Goal: Information Seeking & Learning: Learn about a topic

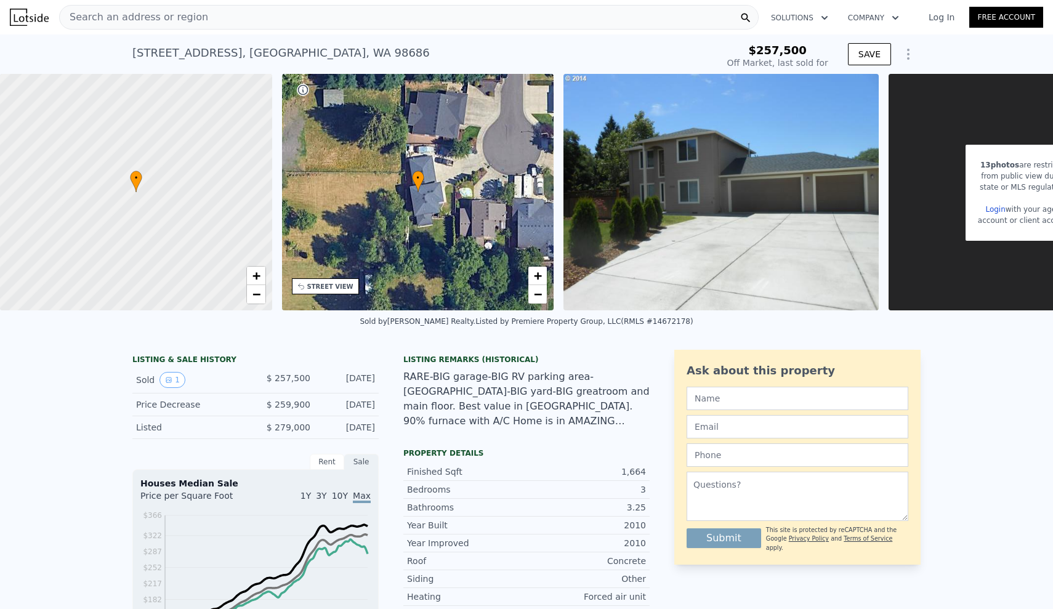
click at [445, 16] on div "Search an address or region" at bounding box center [409, 17] width 700 height 25
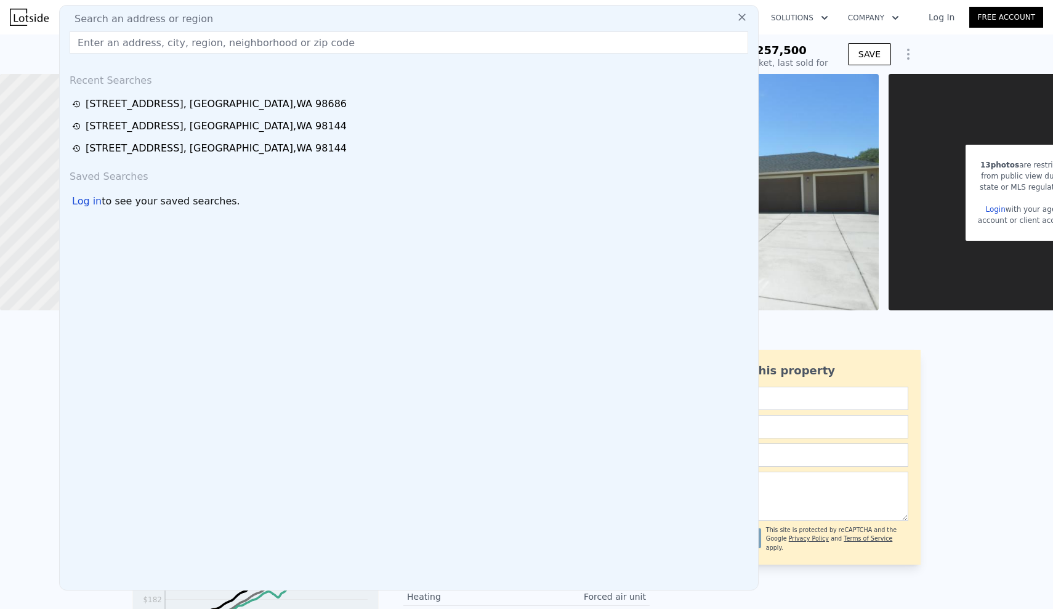
type input "[STREET_ADDRESS][PERSON_NAME]"
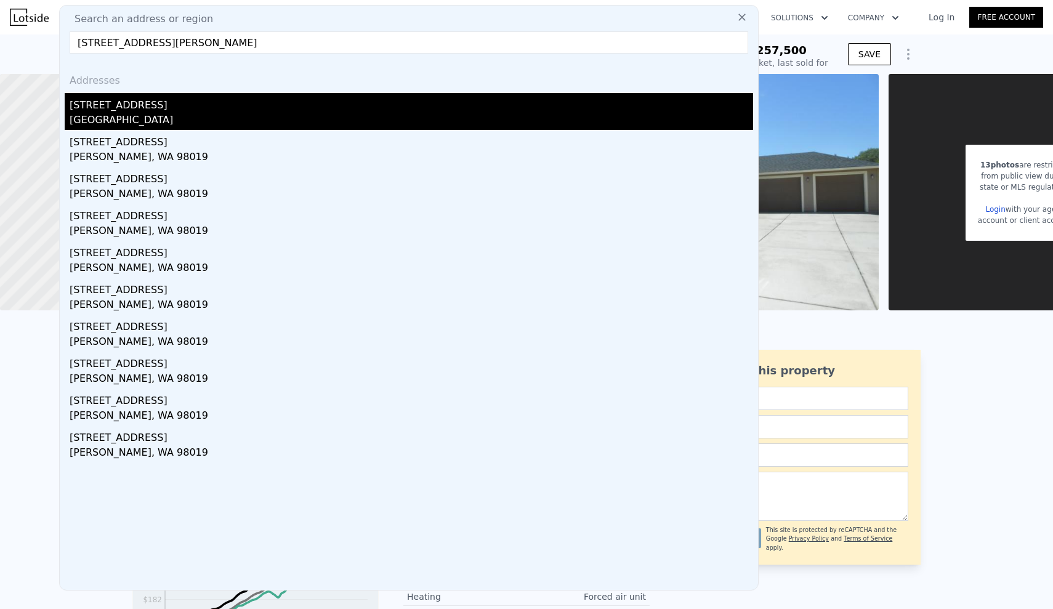
click at [225, 105] on div "[STREET_ADDRESS]" at bounding box center [411, 103] width 683 height 20
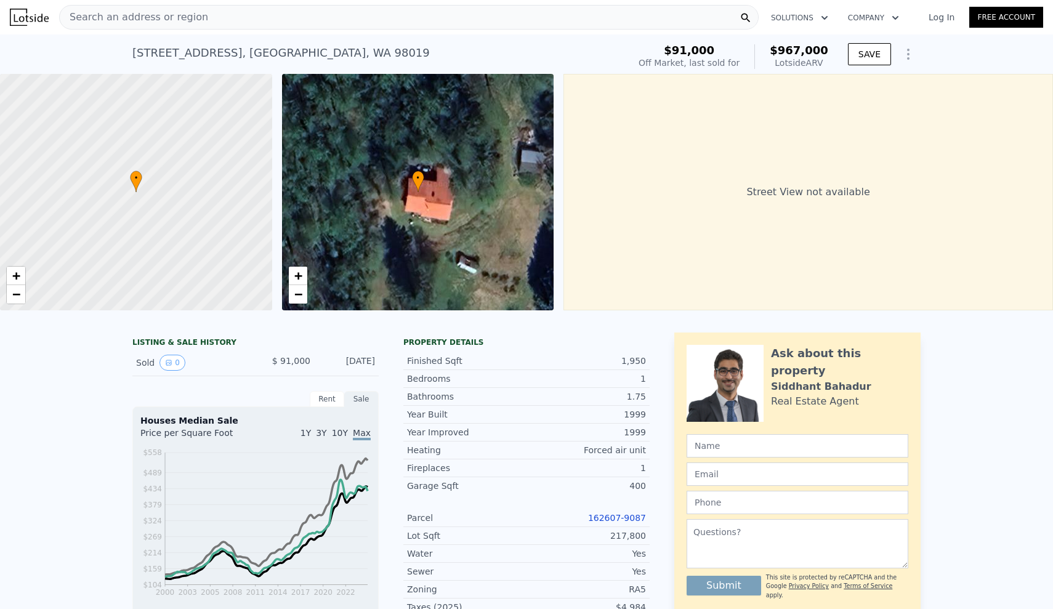
click at [97, 389] on div "LISTING & SALE HISTORY Sold 0 $ 91,000 [DATE] Rent Sale Rent over time Price pe…" at bounding box center [526, 603] width 1053 height 560
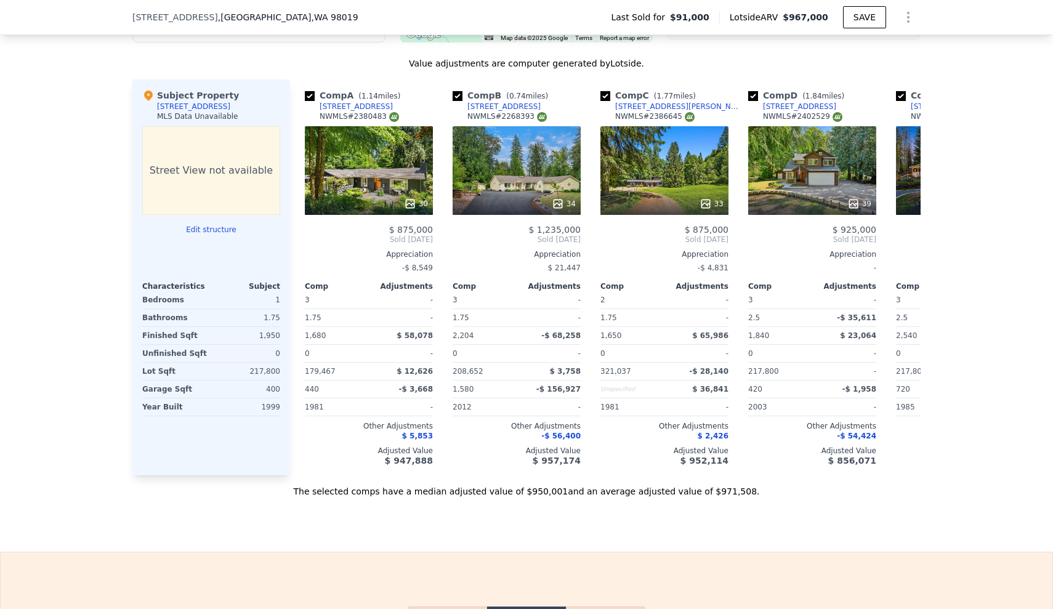
scroll to position [1174, 0]
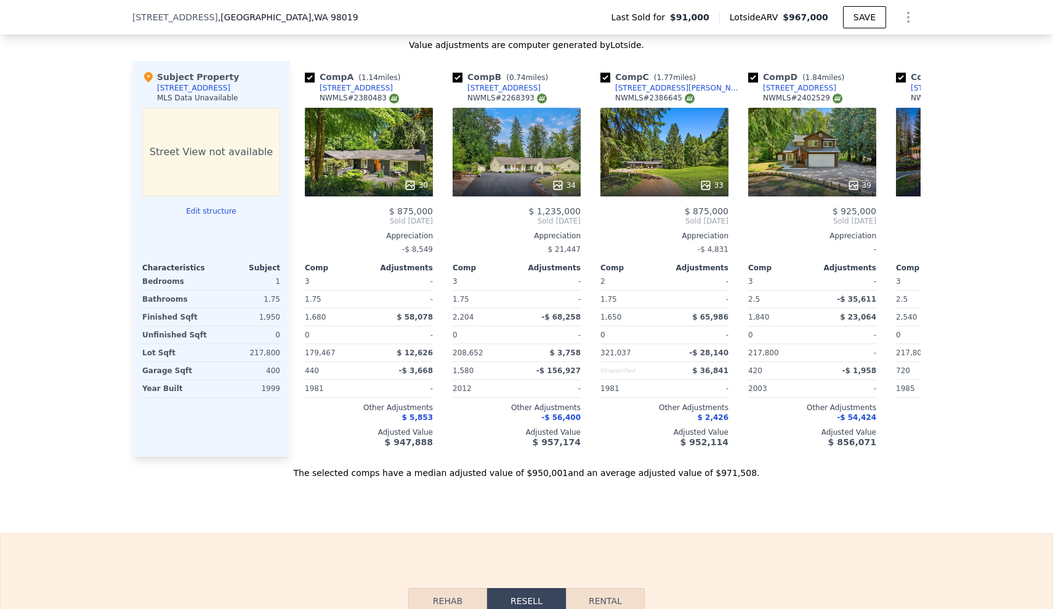
click at [91, 1] on div "[STREET_ADDRESS] Last Sold for $91,000 Lotside ARV $967,000 SAVE" at bounding box center [526, 17] width 1053 height 35
click at [116, 175] on div "We found 10 sales that match your search Filters Map Prices Modify Comp Filters…" at bounding box center [526, 132] width 1053 height 694
click at [109, 201] on div "We found 10 sales that match your search Filters Map Prices Modify Comp Filters…" at bounding box center [526, 132] width 1053 height 694
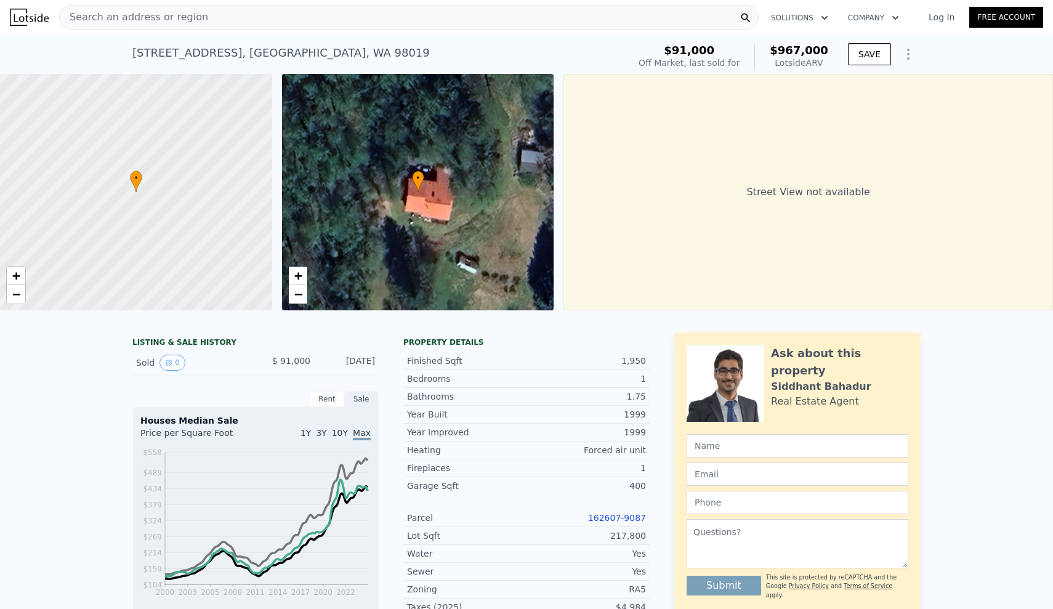
scroll to position [0, 0]
click at [15, 422] on div "LISTING & SALE HISTORY Sold 0 $ 91,000 [DATE] Rent Sale Rent over time Price pe…" at bounding box center [526, 603] width 1053 height 560
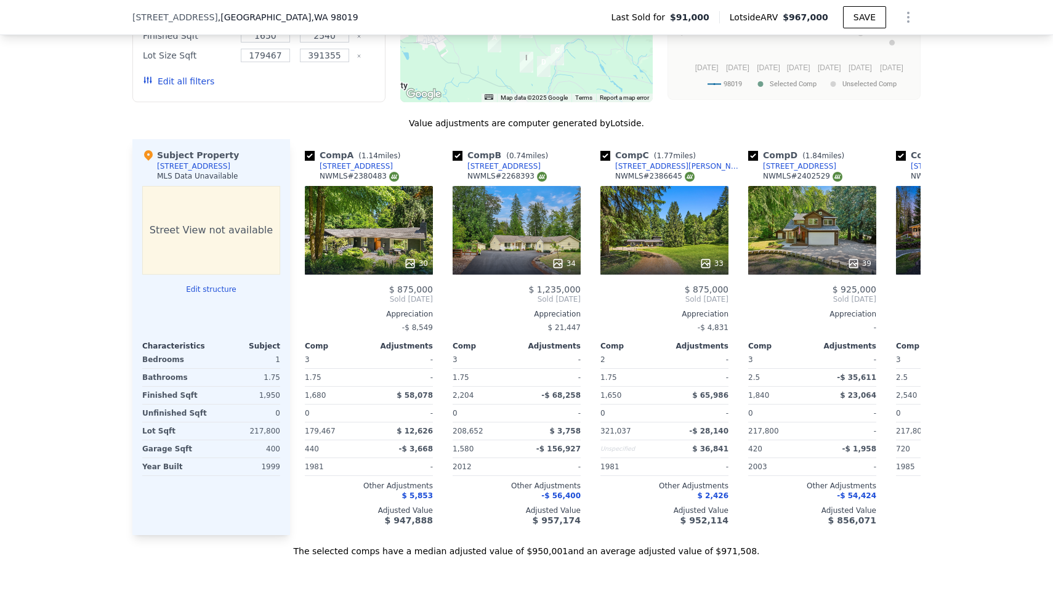
scroll to position [1097, 0]
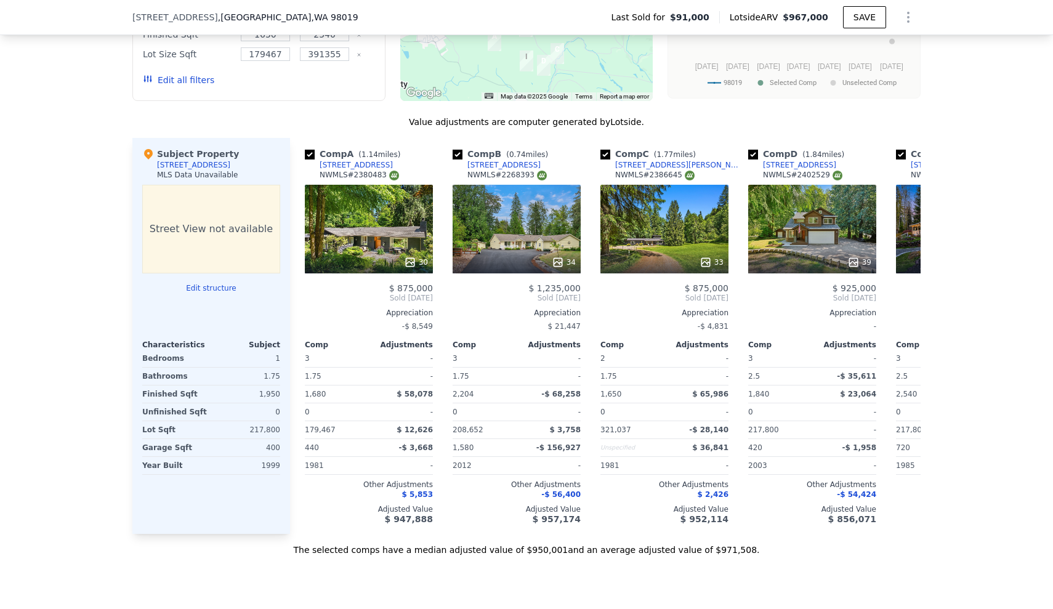
click at [15, 187] on div "We found 10 sales that match your search Filters Map Prices Modify Comp Filters…" at bounding box center [526, 209] width 1053 height 694
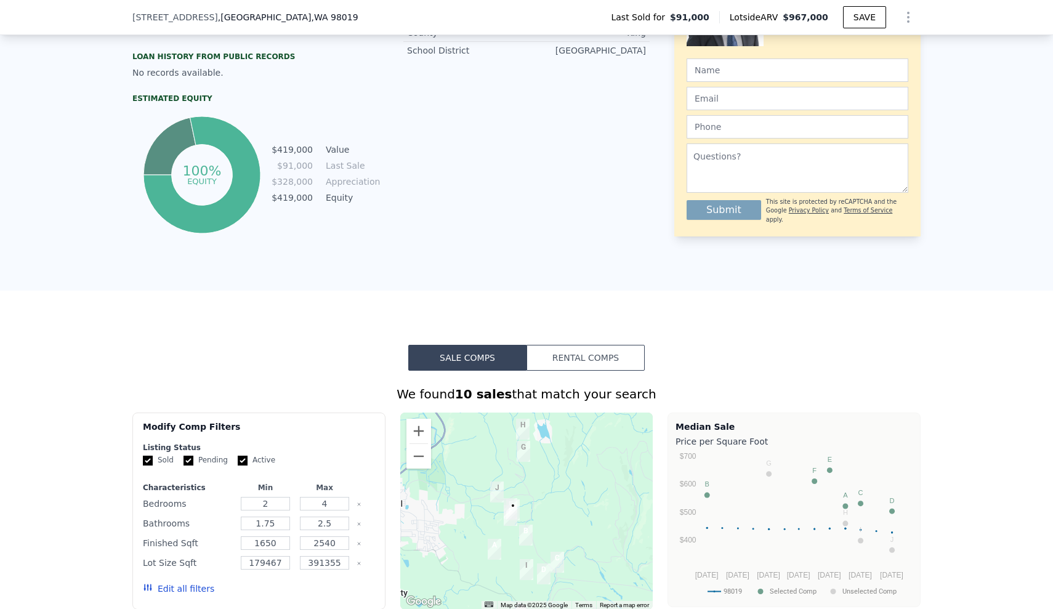
scroll to position [593, 0]
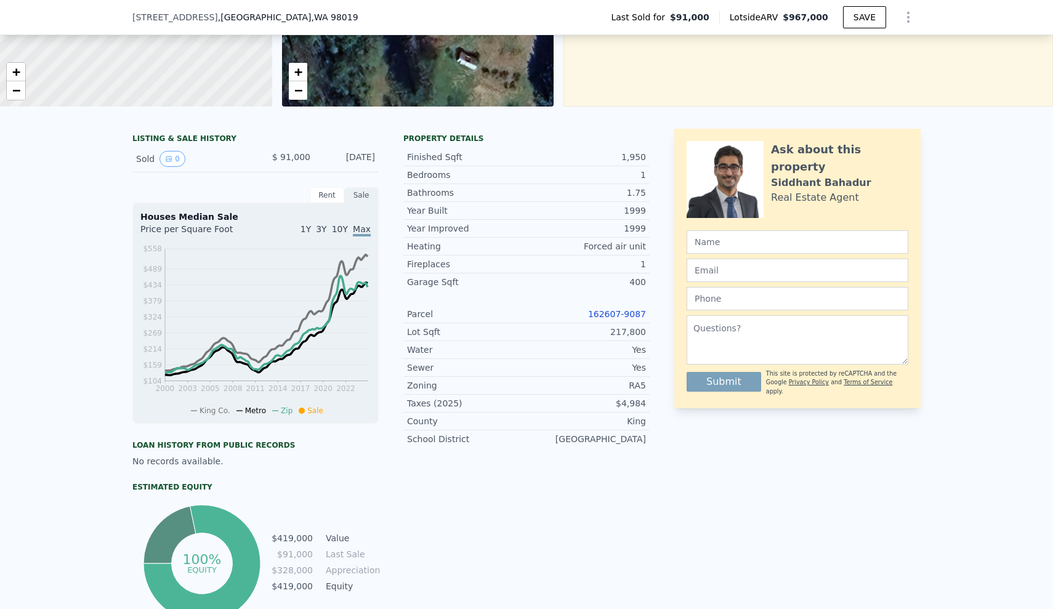
scroll to position [195, 0]
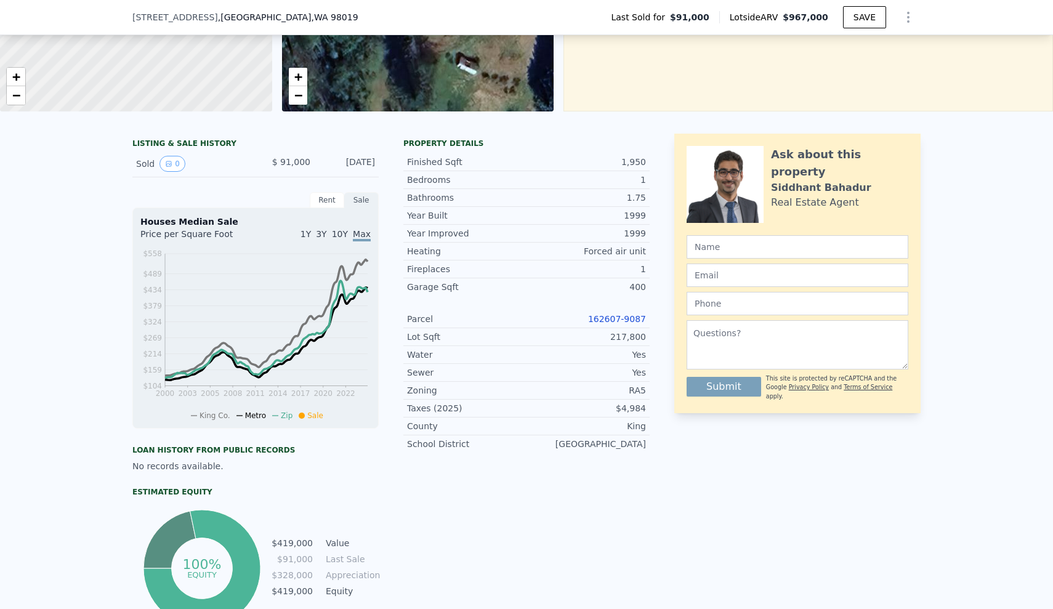
click at [635, 324] on div "162607-9087" at bounding box center [585, 319] width 119 height 12
click at [616, 316] on link "162607-9087" at bounding box center [617, 319] width 58 height 10
click at [9, 249] on div "LISTING & SALE HISTORY Sold 0 $ 91,000 [DATE] Rent Sale Rent over time Price pe…" at bounding box center [526, 404] width 1053 height 560
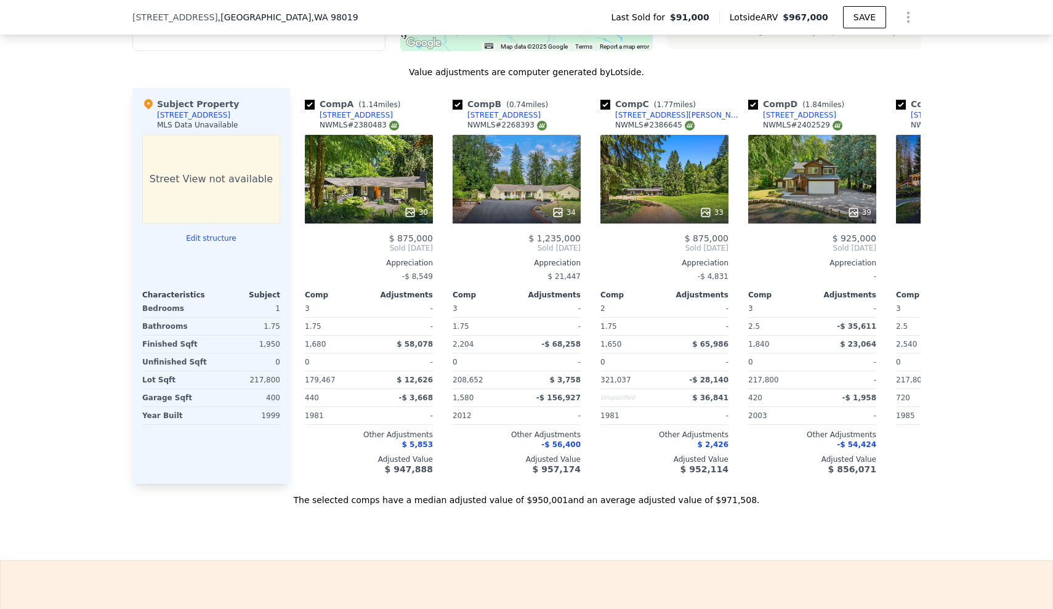
scroll to position [1146, 0]
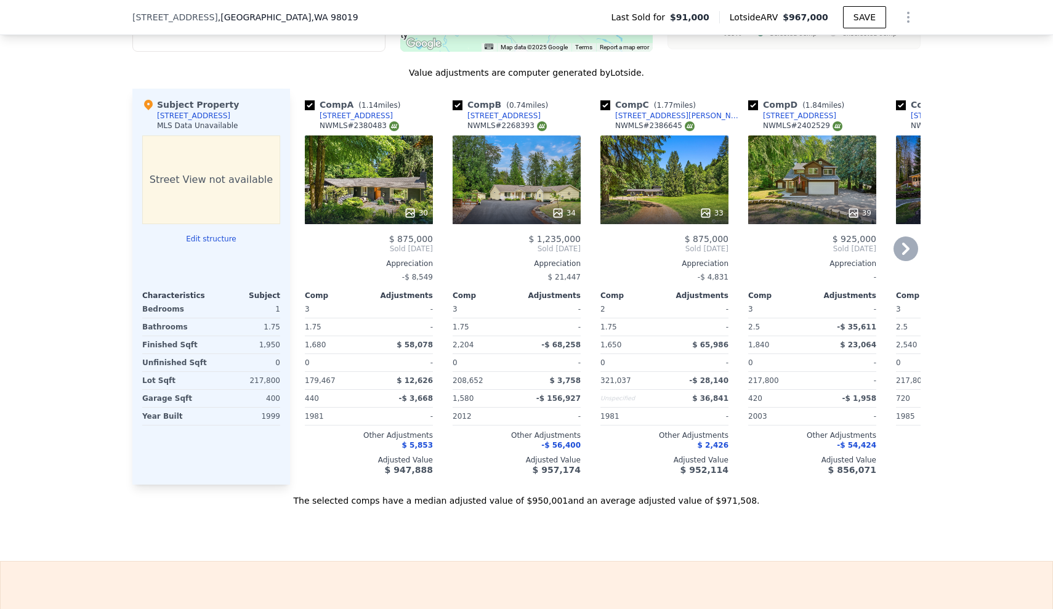
click at [902, 246] on icon at bounding box center [905, 248] width 25 height 25
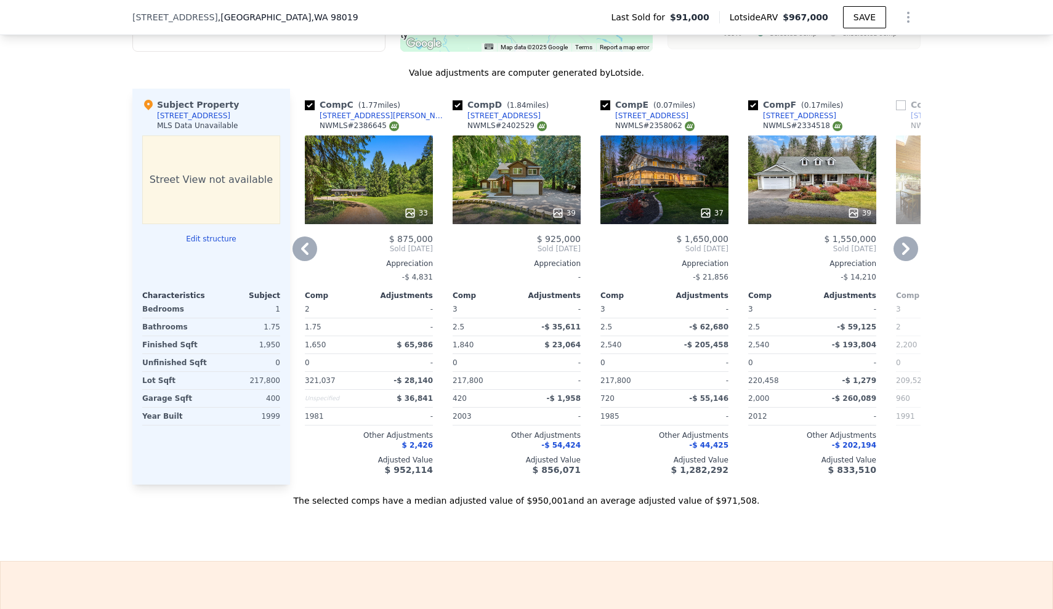
click at [297, 244] on icon at bounding box center [304, 248] width 25 height 25
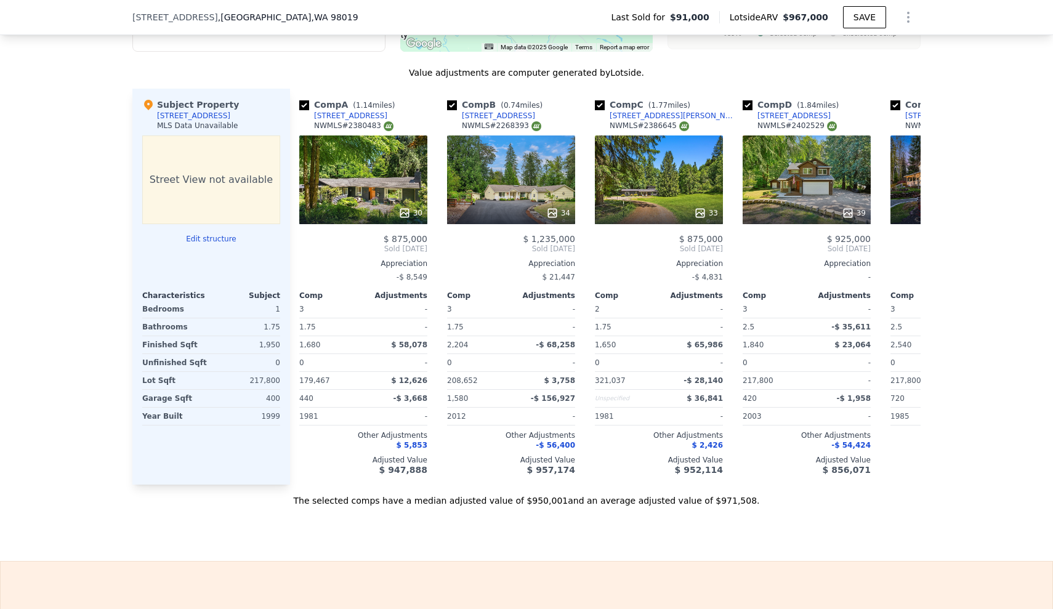
scroll to position [0, 0]
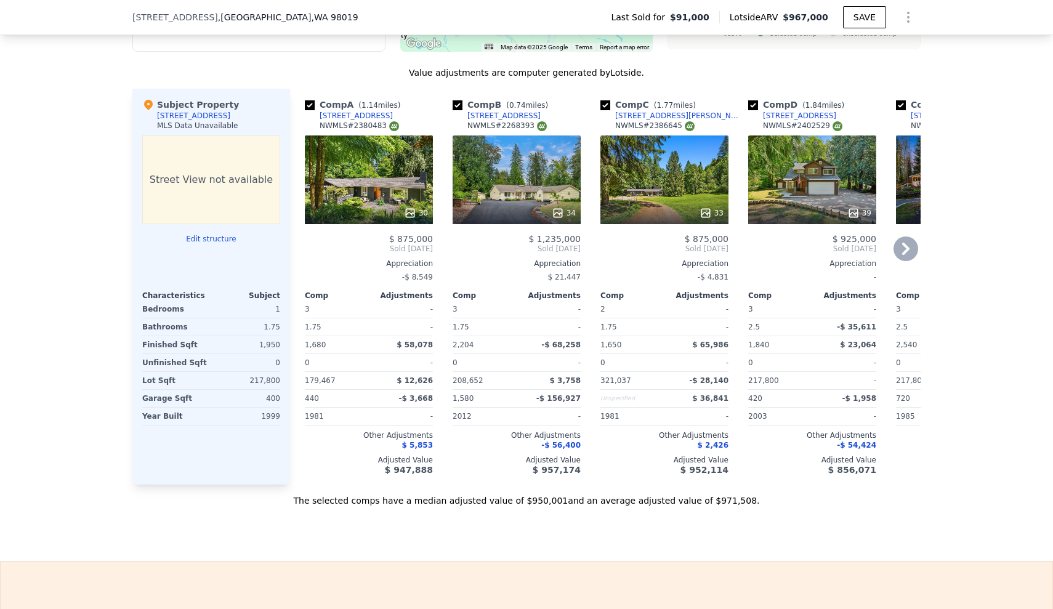
click at [47, 200] on div "We found 10 sales that match your search Filters Map Prices Modify Comp Filters…" at bounding box center [526, 160] width 1053 height 694
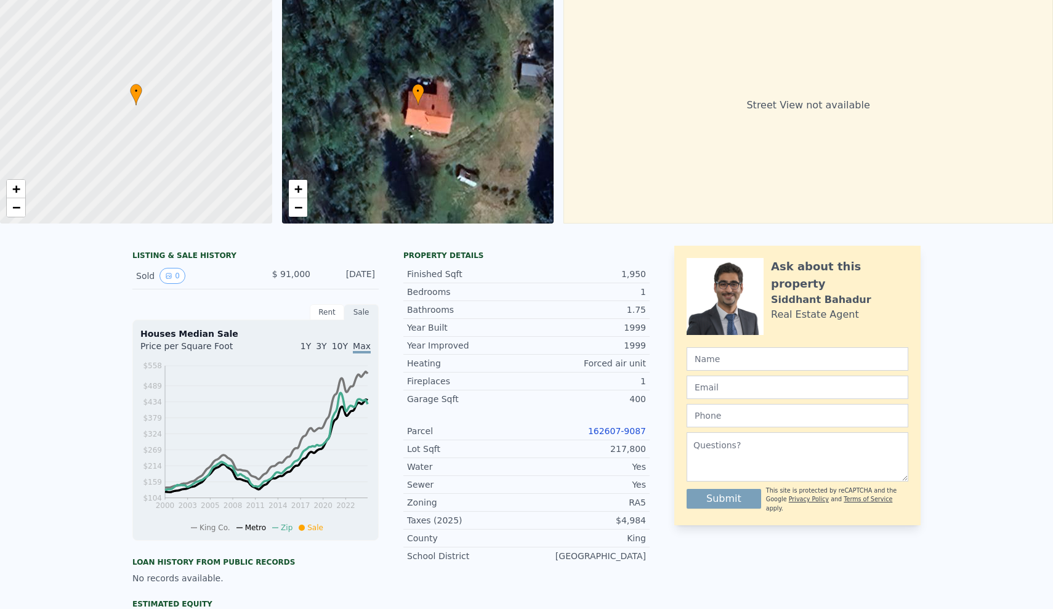
scroll to position [-20, 0]
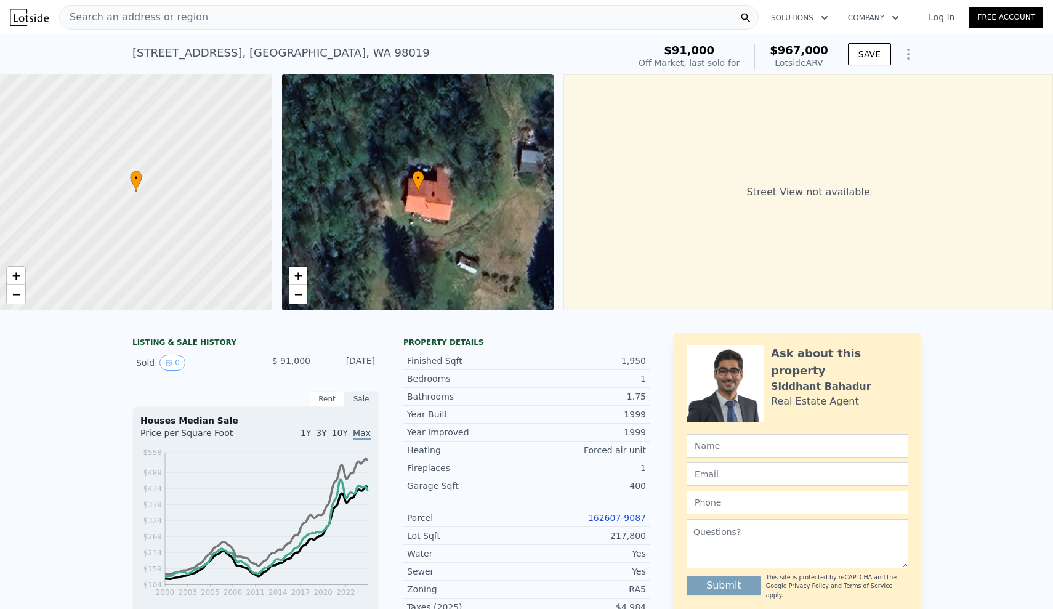
click at [72, 350] on div "LISTING & SALE HISTORY Sold 0 $ 91,000 [DATE] Rent Sale Rent over time Price pe…" at bounding box center [526, 603] width 1053 height 560
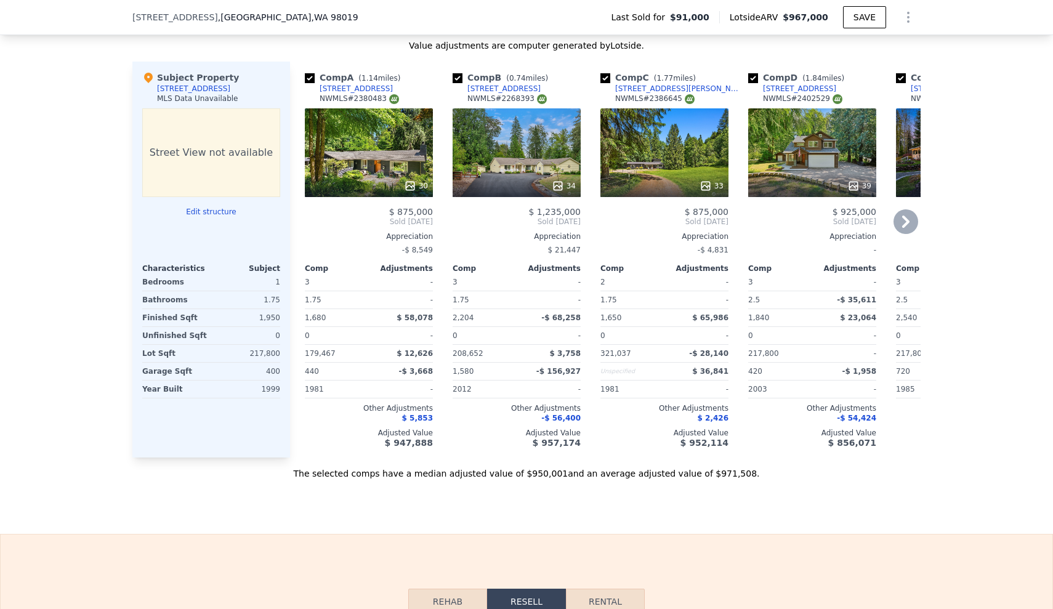
scroll to position [1178, 0]
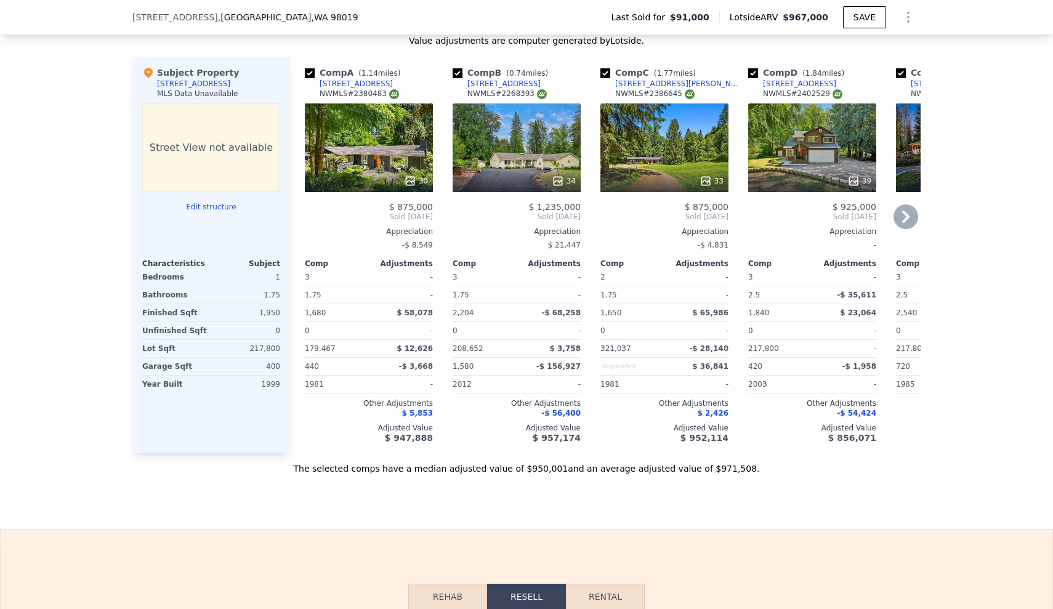
click at [94, 221] on div "We found 10 sales that match your search Filters Map Prices Modify Comp Filters…" at bounding box center [526, 128] width 1053 height 694
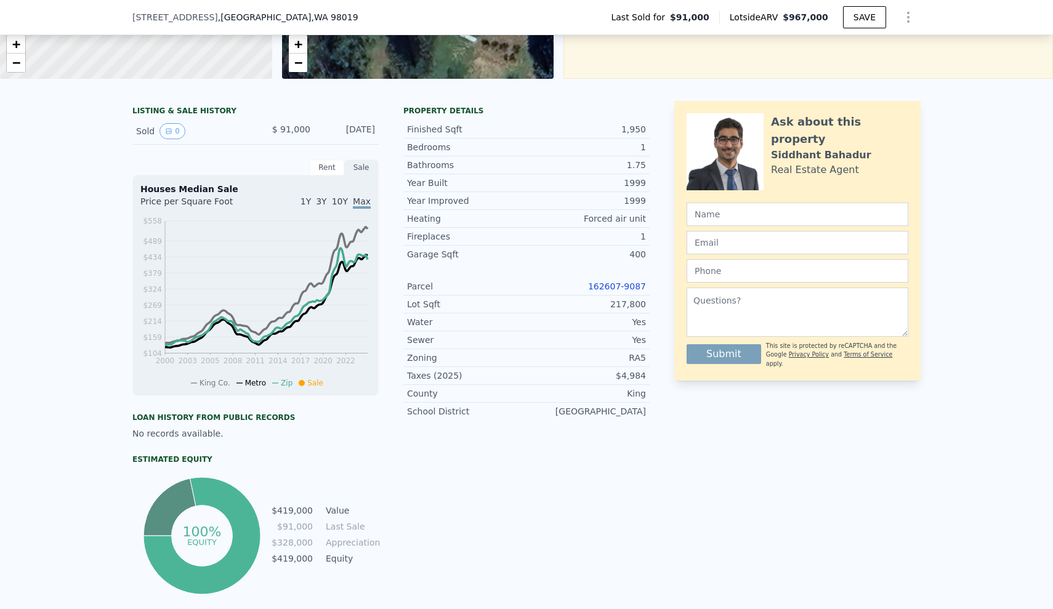
scroll to position [216, 0]
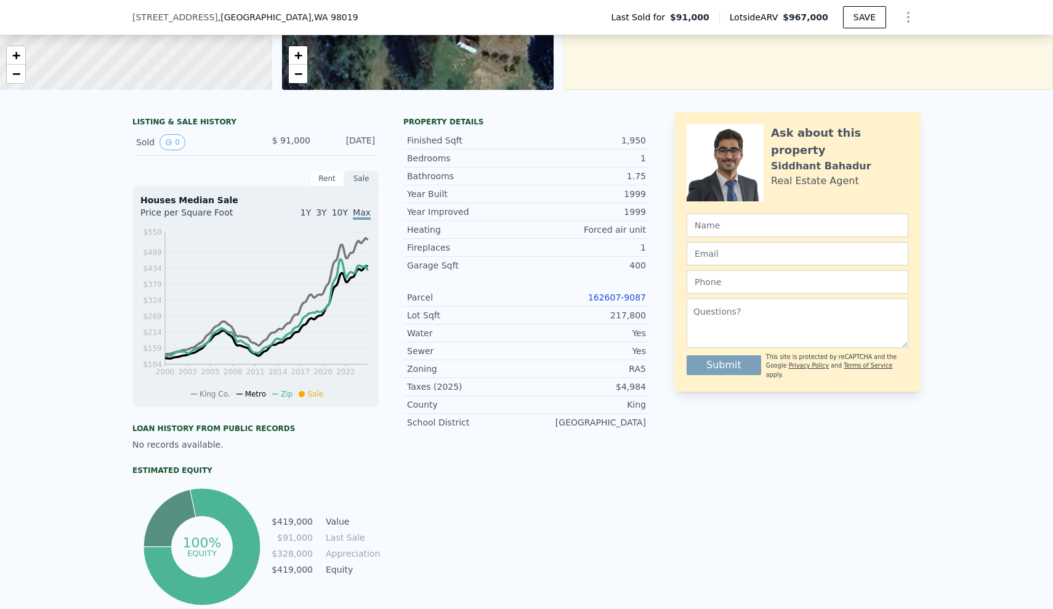
click at [76, 1] on div "[STREET_ADDRESS] Last Sold for $91,000 Lotside ARV $967,000 SAVE" at bounding box center [526, 17] width 1053 height 35
click at [34, 321] on div "LISTING & SALE HISTORY Sold 0 $ 91,000 [DATE] Rent Sale Rent over time Price pe…" at bounding box center [526, 382] width 1053 height 560
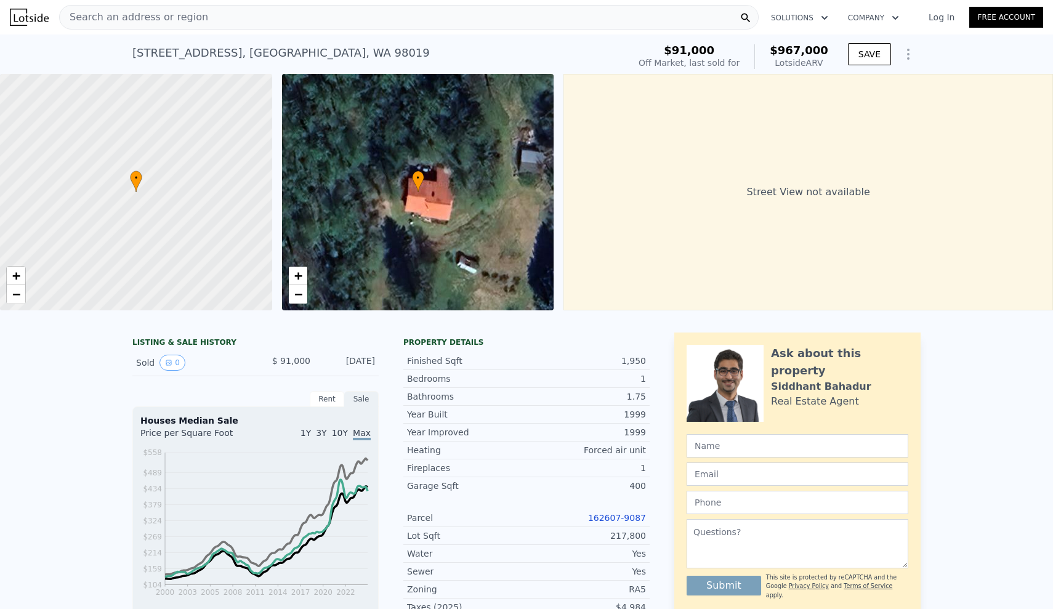
scroll to position [0, 0]
